Goal: Find contact information: Find contact information

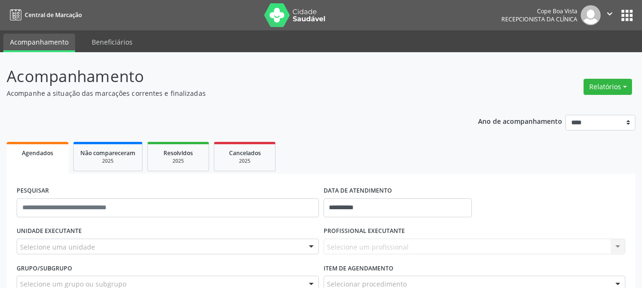
click at [103, 246] on div "Selecione uma unidade" at bounding box center [168, 247] width 302 height 16
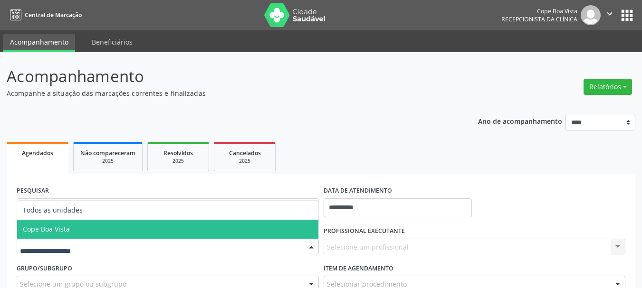
click at [75, 231] on span "Cope Boa Vista" at bounding box center [167, 229] width 301 height 19
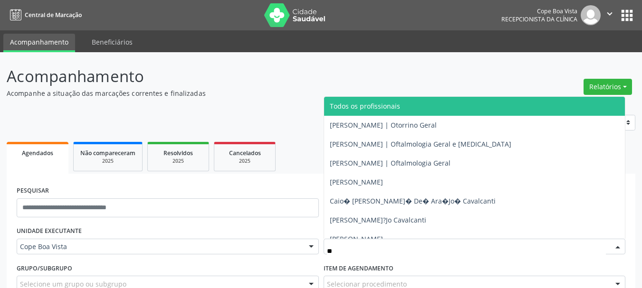
type input "***"
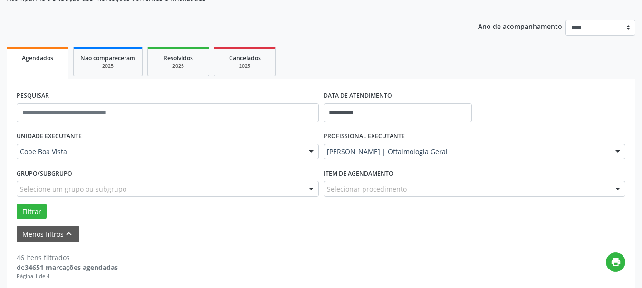
scroll to position [143, 0]
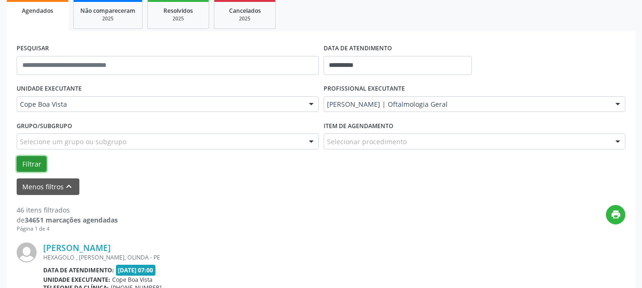
click at [29, 160] on button "Filtrar" at bounding box center [32, 164] width 30 height 16
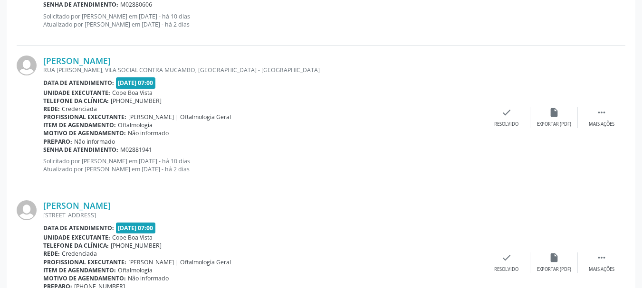
scroll to position [2134, 0]
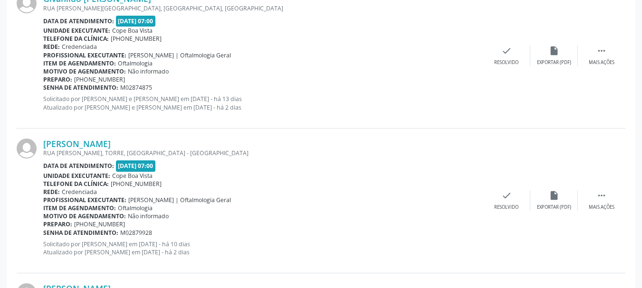
click at [125, 150] on div "RUA [PERSON_NAME], TORRE, [GEOGRAPHIC_DATA] - [GEOGRAPHIC_DATA]" at bounding box center [263, 153] width 440 height 8
click at [111, 146] on link "[PERSON_NAME]" at bounding box center [76, 144] width 67 height 10
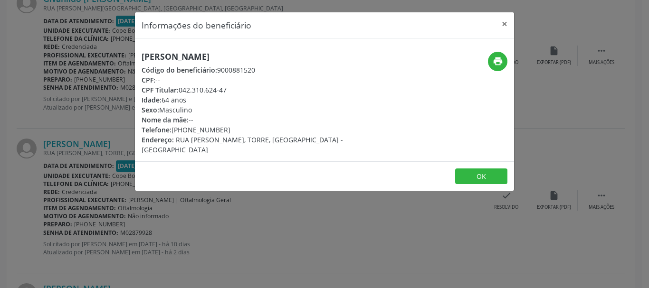
click at [180, 54] on h5 "[PERSON_NAME]" at bounding box center [262, 57] width 240 height 10
copy div "[PERSON_NAME]"
drag, startPoint x: 177, startPoint y: 129, endPoint x: 224, endPoint y: 129, distance: 47.0
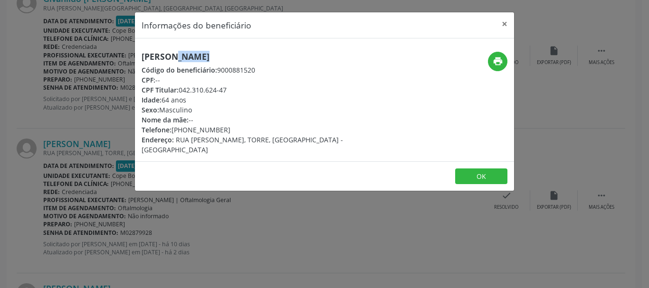
click at [224, 129] on div "Telefone: [PHONE_NUMBER]" at bounding box center [262, 130] width 240 height 10
copy div "[PHONE_NUMBER]"
click at [53, 255] on div "Informações do beneficiário × [PERSON_NAME] Código do beneficiário: 9000881520 …" at bounding box center [324, 144] width 649 height 288
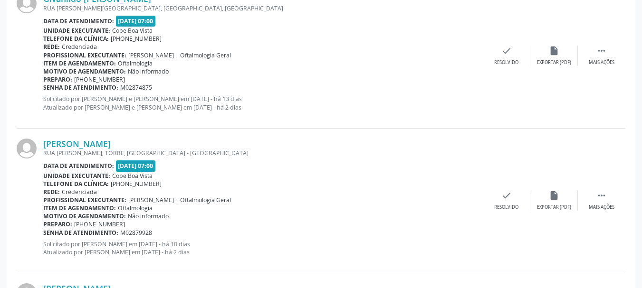
scroll to position [682, 0]
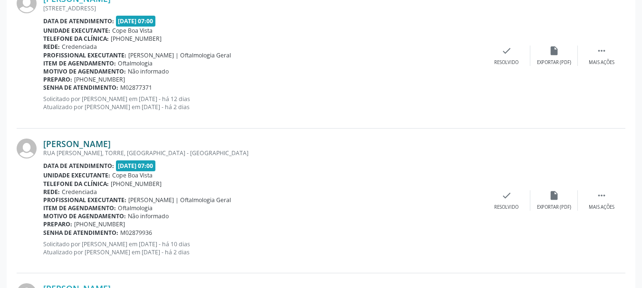
click at [111, 147] on link "[PERSON_NAME]" at bounding box center [76, 144] width 67 height 10
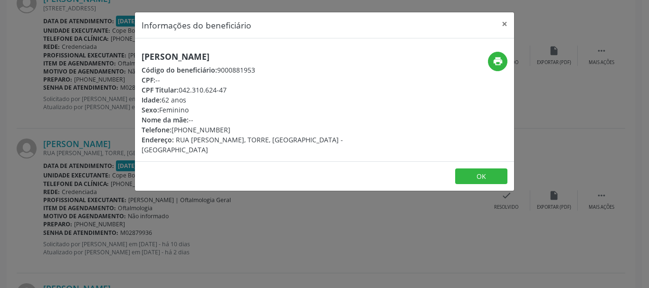
drag, startPoint x: 174, startPoint y: 130, endPoint x: 222, endPoint y: 126, distance: 48.1
click at [222, 126] on div "Telefone: [PHONE_NUMBER]" at bounding box center [262, 130] width 240 height 10
copy div "[PHONE_NUMBER]"
click at [491, 169] on button "OK" at bounding box center [481, 177] width 52 height 16
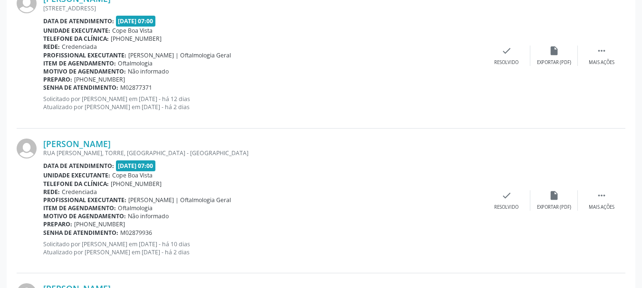
scroll to position [777, 0]
